Goal: Information Seeking & Learning: Learn about a topic

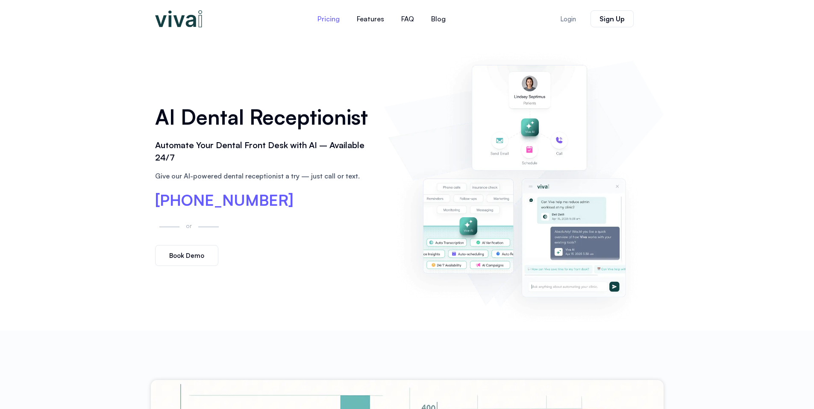
click at [322, 23] on link "Pricing" at bounding box center [328, 19] width 39 height 21
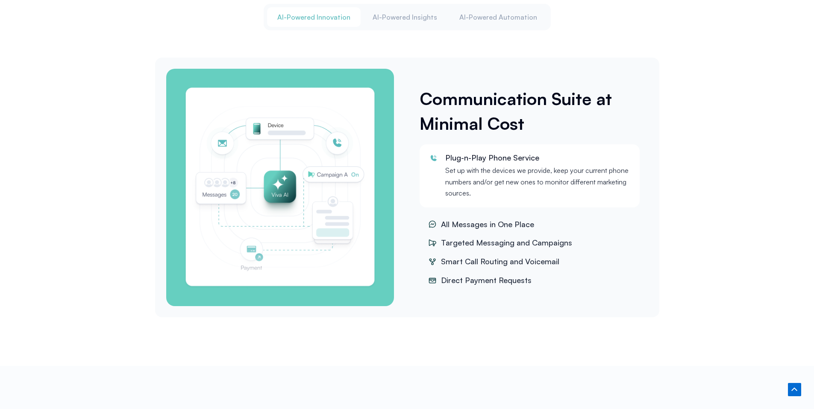
scroll to position [1134, 0]
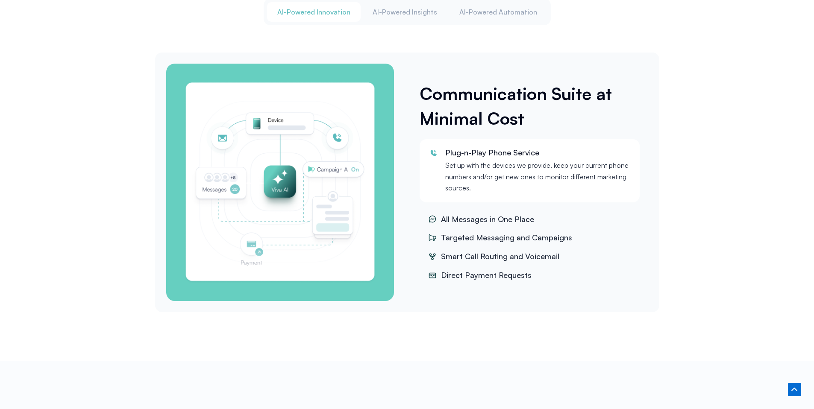
click at [482, 255] on span "Smart Call Routing and Voicemail" at bounding box center [499, 256] width 120 height 13
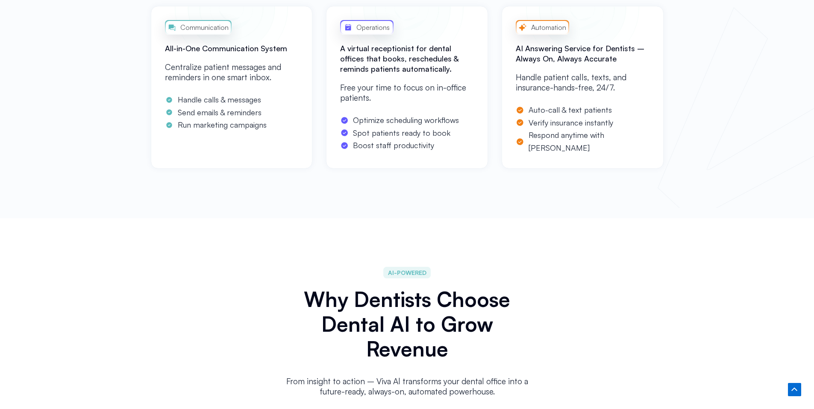
scroll to position [654, 0]
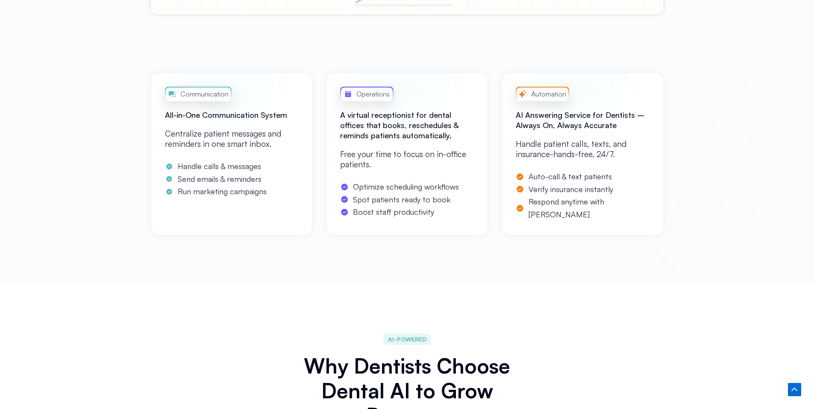
click at [383, 99] on span "Operations" at bounding box center [371, 93] width 35 height 11
click at [219, 103] on div "Communication All-in-One Communication System Centralize patient messages and r…" at bounding box center [232, 154] width 162 height 163
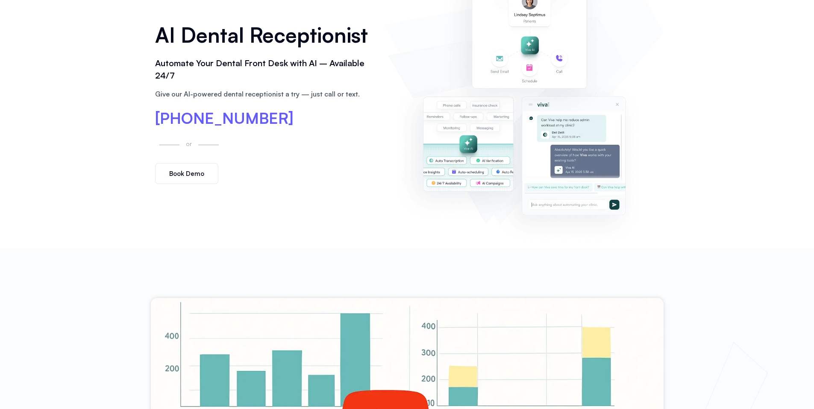
scroll to position [0, 0]
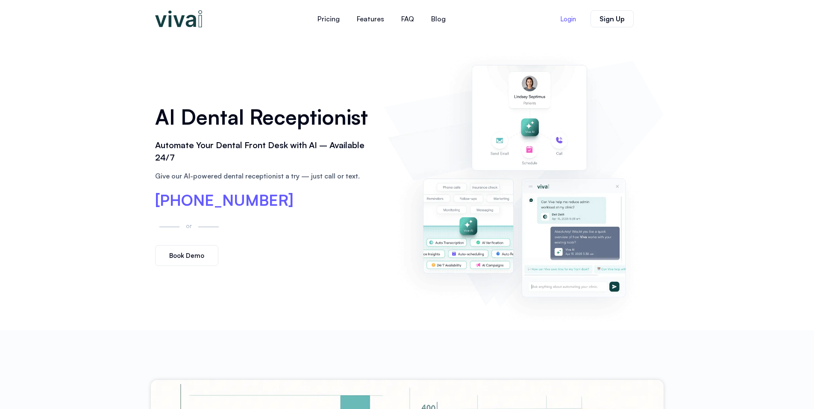
click at [574, 21] on span "Login" at bounding box center [568, 19] width 16 height 6
click at [366, 21] on link "Features" at bounding box center [370, 19] width 44 height 21
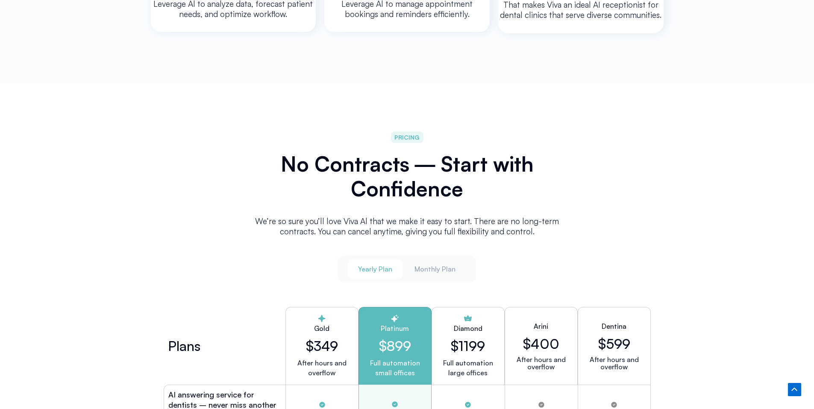
scroll to position [2104, 0]
